Goal: Navigation & Orientation: Find specific page/section

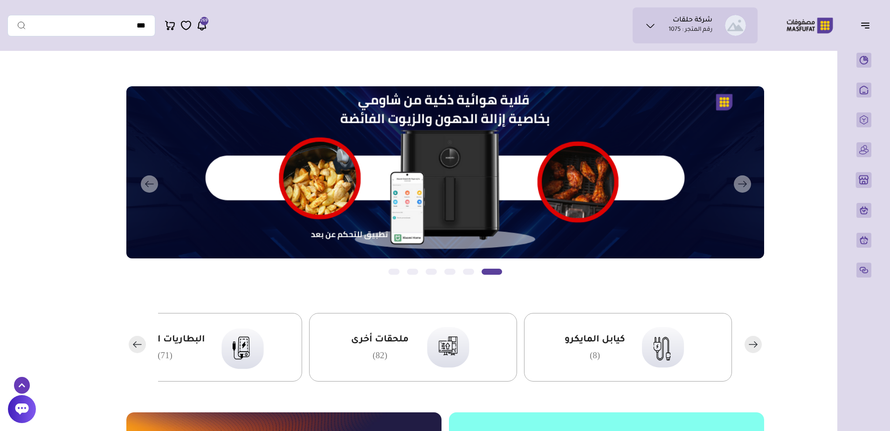
scroll to position [14, 0]
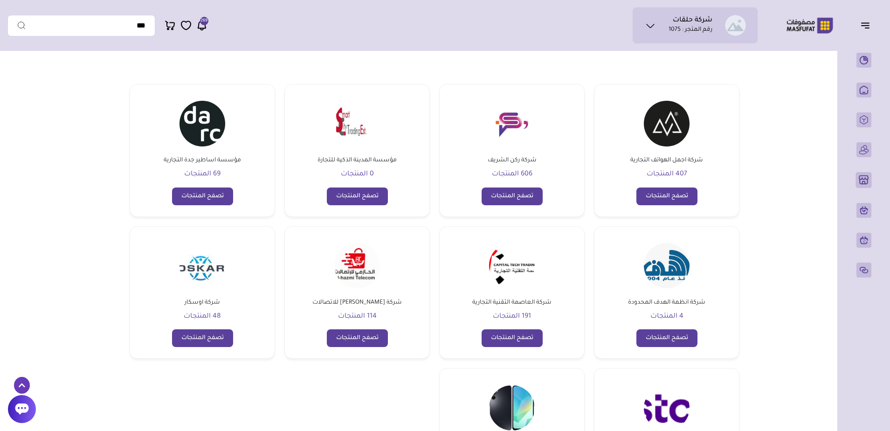
scroll to position [140, 0]
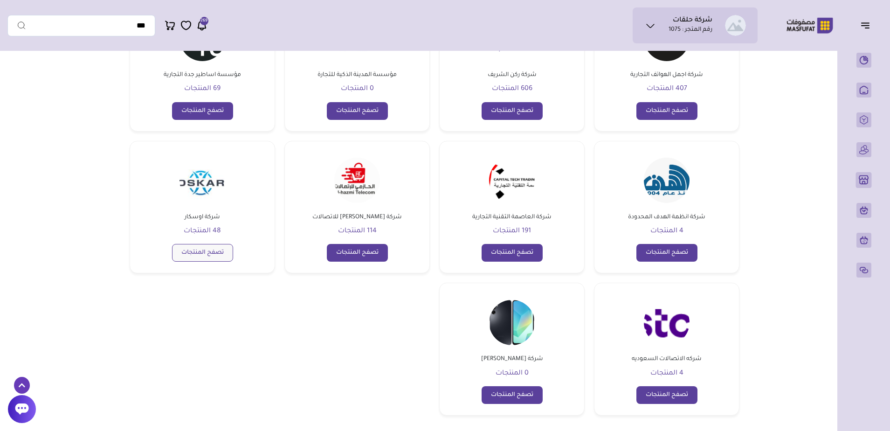
click at [201, 251] on link "تصفح المنتجات" at bounding box center [202, 253] width 61 height 18
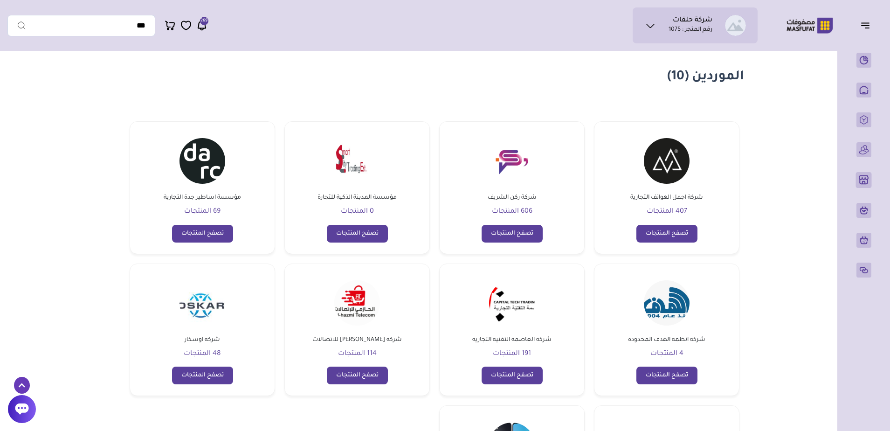
scroll to position [0, 0]
